Goal: Information Seeking & Learning: Learn about a topic

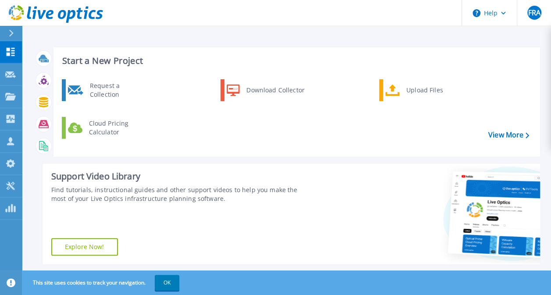
click at [7, 27] on button at bounding box center [11, 33] width 22 height 15
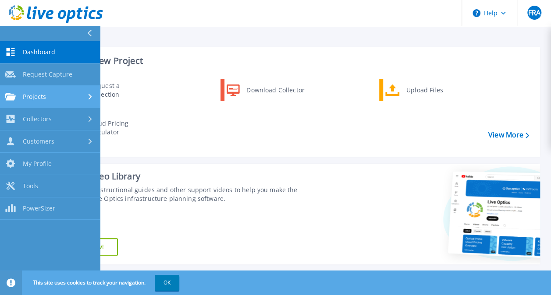
click at [46, 99] on div "Projects" at bounding box center [49, 97] width 89 height 8
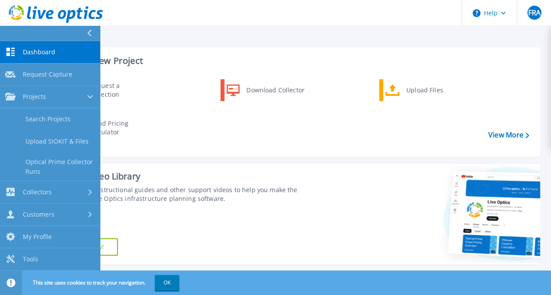
click at [263, 212] on div "Support Video Library Find tutorials, instructional guides and other support vi…" at bounding box center [176, 214] width 267 height 101
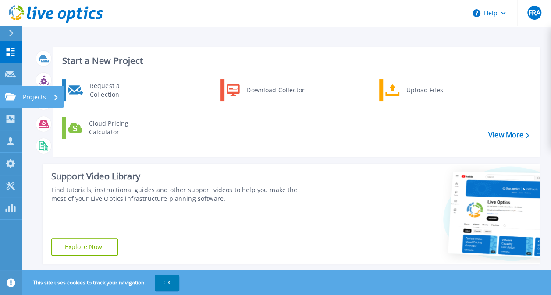
click at [4, 87] on link "Projects Projects" at bounding box center [11, 97] width 22 height 22
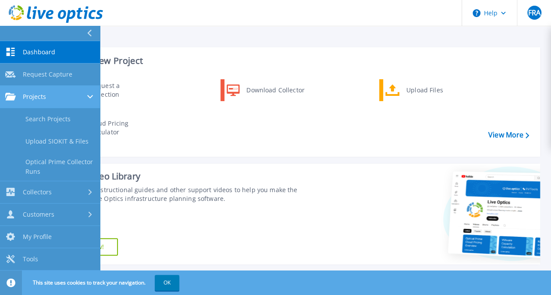
click at [43, 99] on span "Projects" at bounding box center [34, 97] width 23 height 8
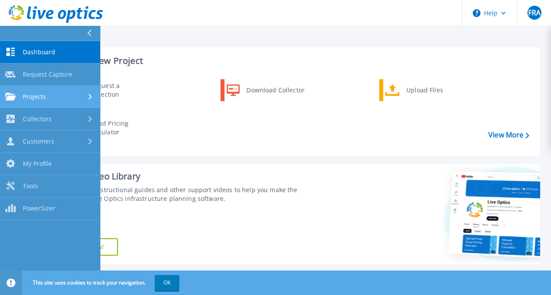
click at [45, 98] on span "Projects" at bounding box center [34, 97] width 23 height 8
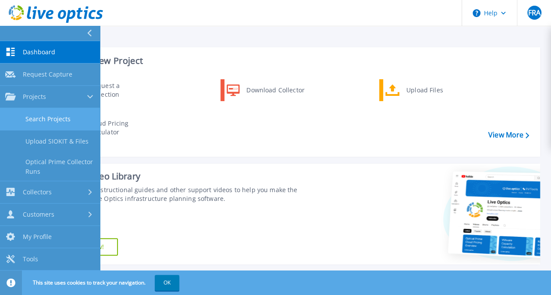
click at [75, 118] on link "Search Projects" at bounding box center [50, 119] width 100 height 22
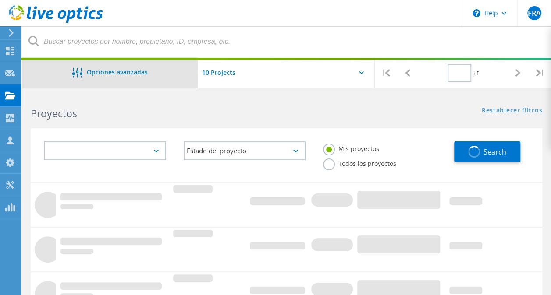
type input "1"
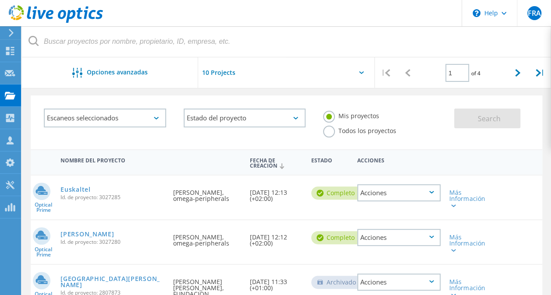
scroll to position [44, 0]
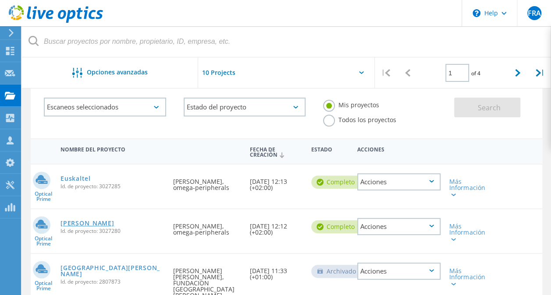
click at [67, 220] on link "[PERSON_NAME]" at bounding box center [86, 223] width 53 height 6
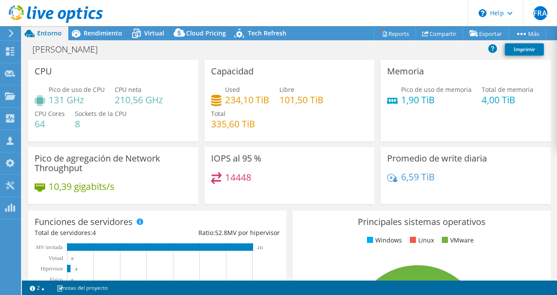
select select "EULondon"
select select "USD"
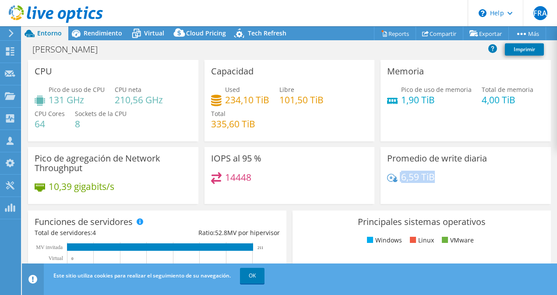
drag, startPoint x: 443, startPoint y: 175, endPoint x: 393, endPoint y: 175, distance: 49.5
click at [393, 175] on div "6,59 TiB" at bounding box center [465, 181] width 157 height 18
click at [458, 181] on div "6,59 TiB" at bounding box center [465, 181] width 157 height 18
drag, startPoint x: 438, startPoint y: 179, endPoint x: 397, endPoint y: 175, distance: 41.8
click at [397, 175] on div "6,59 TiB" at bounding box center [465, 181] width 157 height 18
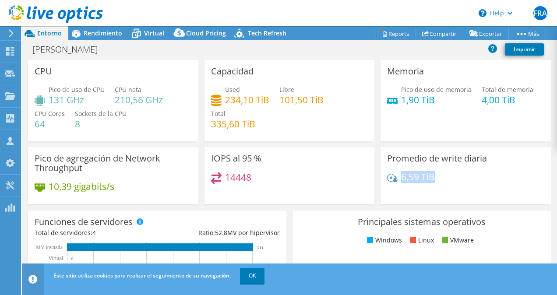
click at [430, 178] on h4 "6,59 TiB" at bounding box center [418, 177] width 34 height 10
drag, startPoint x: 449, startPoint y: 176, endPoint x: 391, endPoint y: 175, distance: 57.9
click at [391, 175] on div "6,59 TiB" at bounding box center [465, 181] width 157 height 18
drag, startPoint x: 260, startPoint y: 98, endPoint x: 213, endPoint y: 97, distance: 46.9
click at [213, 97] on div "Used 234,10 TiB" at bounding box center [240, 95] width 58 height 20
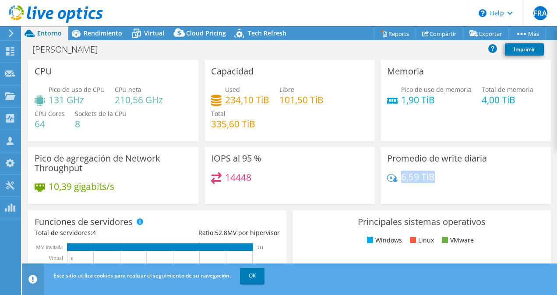
drag, startPoint x: 444, startPoint y: 182, endPoint x: 397, endPoint y: 177, distance: 48.1
click at [397, 177] on div "6,59 TiB" at bounding box center [465, 181] width 157 height 18
drag, startPoint x: 224, startPoint y: 102, endPoint x: 241, endPoint y: 102, distance: 16.7
click at [241, 102] on h4 "234,10 TiB" at bounding box center [247, 100] width 44 height 10
drag, startPoint x: 439, startPoint y: 179, endPoint x: 384, endPoint y: 166, distance: 56.8
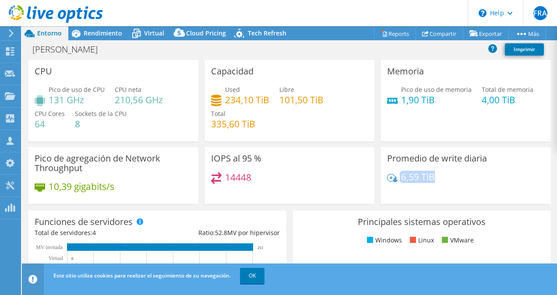
click at [381, 175] on div "Promedio de write diaria 6,59 TiB" at bounding box center [466, 175] width 170 height 57
